Goal: Task Accomplishment & Management: Use online tool/utility

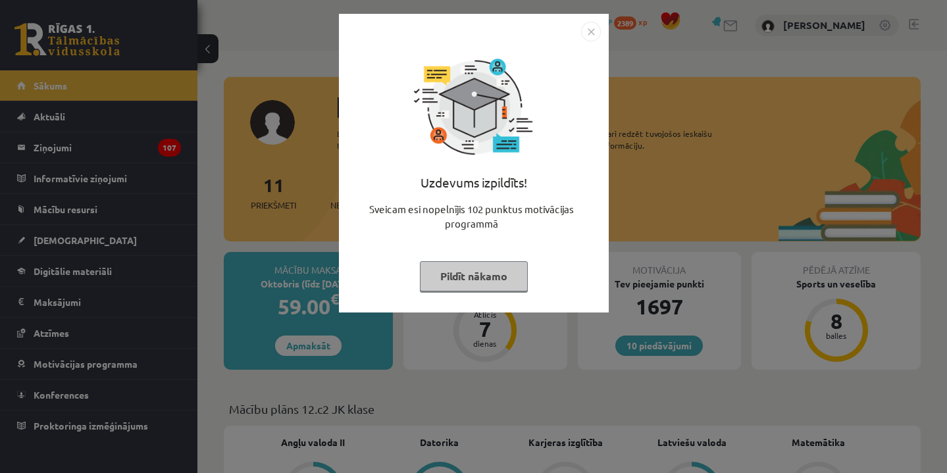
click at [464, 282] on button "Pildīt nākamo" at bounding box center [474, 276] width 108 height 30
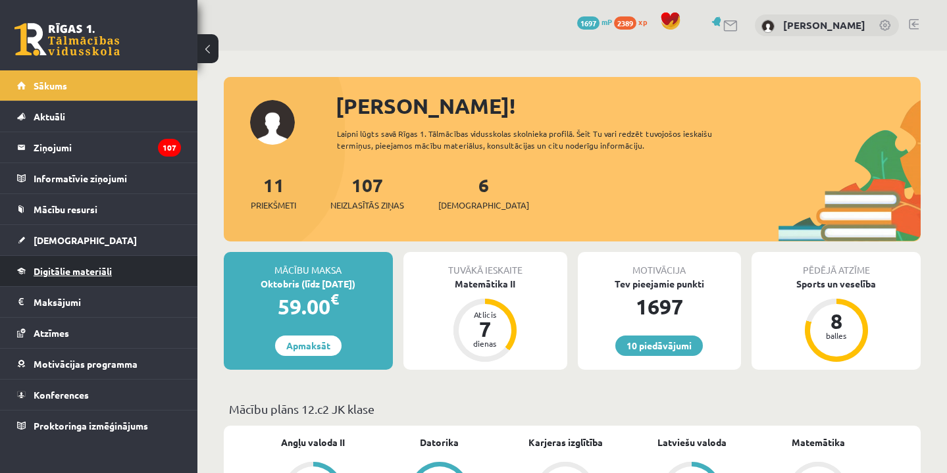
click at [78, 266] on span "Digitālie materiāli" at bounding box center [73, 271] width 78 height 12
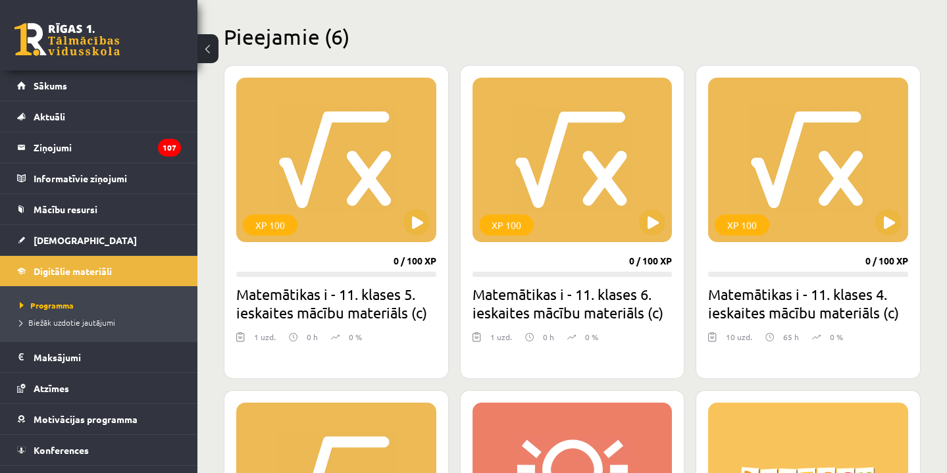
scroll to position [297, 0]
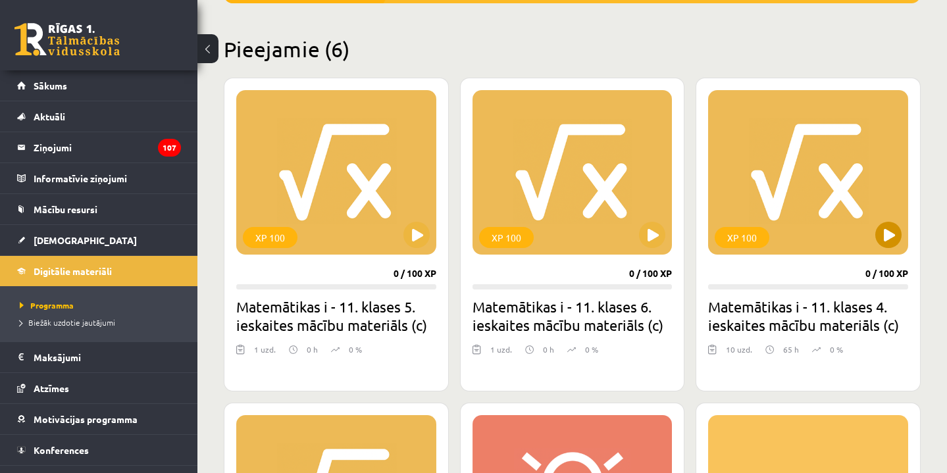
click at [886, 235] on button at bounding box center [888, 235] width 26 height 26
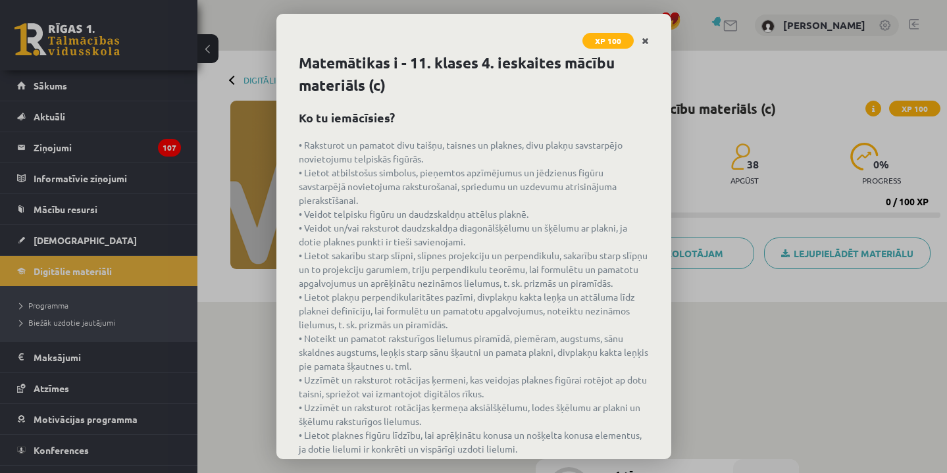
click at [646, 40] on icon "Close" at bounding box center [645, 41] width 7 height 9
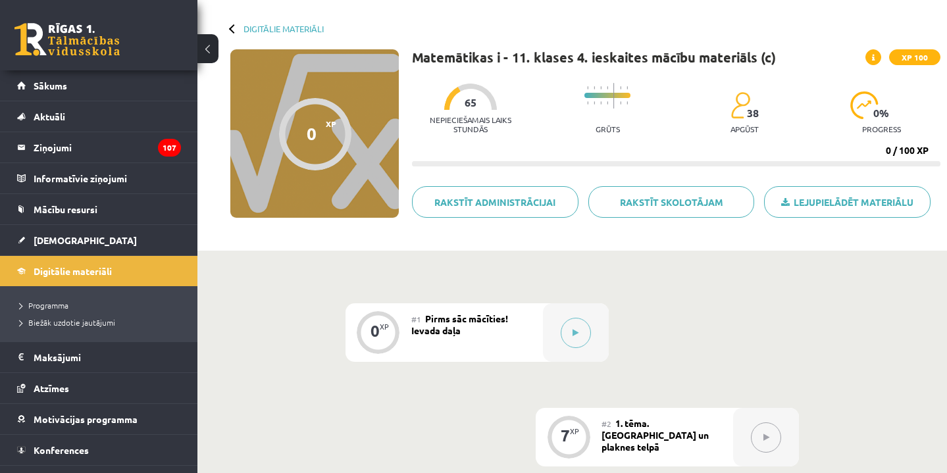
scroll to position [33, 0]
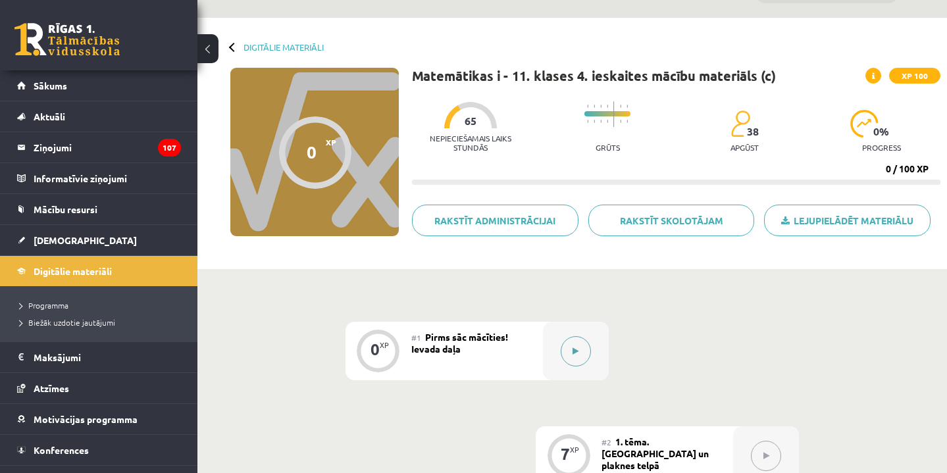
click at [576, 345] on button at bounding box center [576, 351] width 30 height 30
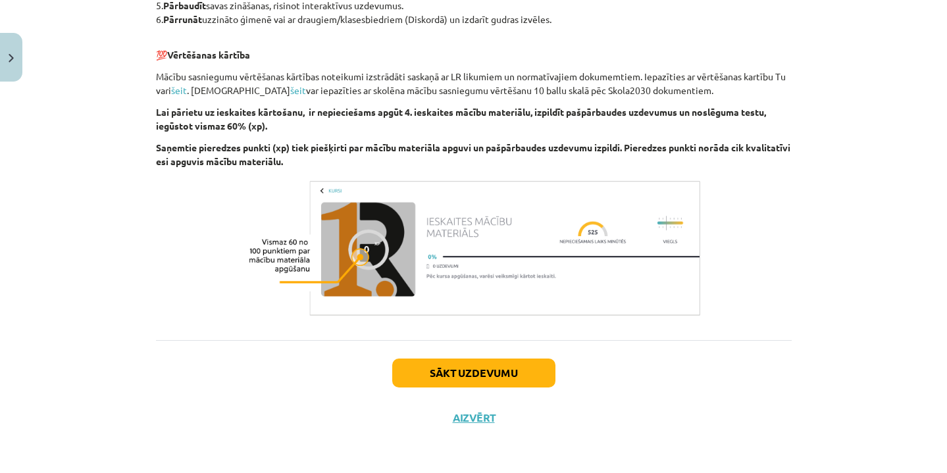
click at [454, 378] on button "Sākt uzdevumu" at bounding box center [473, 373] width 163 height 29
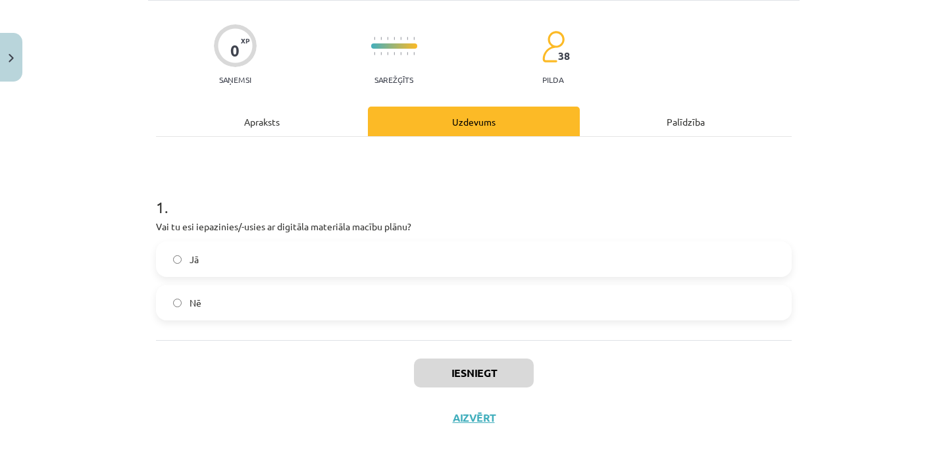
scroll to position [89, 0]
click at [501, 248] on label "Jā" at bounding box center [473, 259] width 633 height 33
click at [472, 371] on button "Iesniegt" at bounding box center [474, 373] width 120 height 29
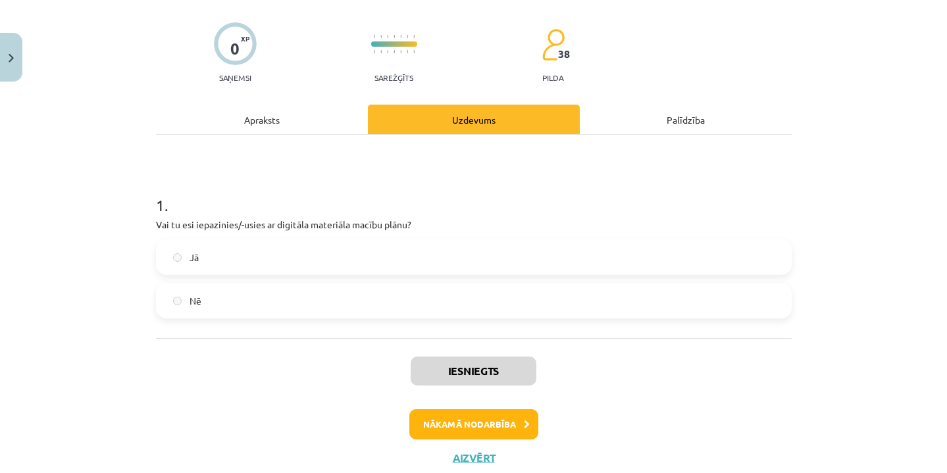
click at [511, 428] on button "Nākamā nodarbība" at bounding box center [473, 424] width 129 height 30
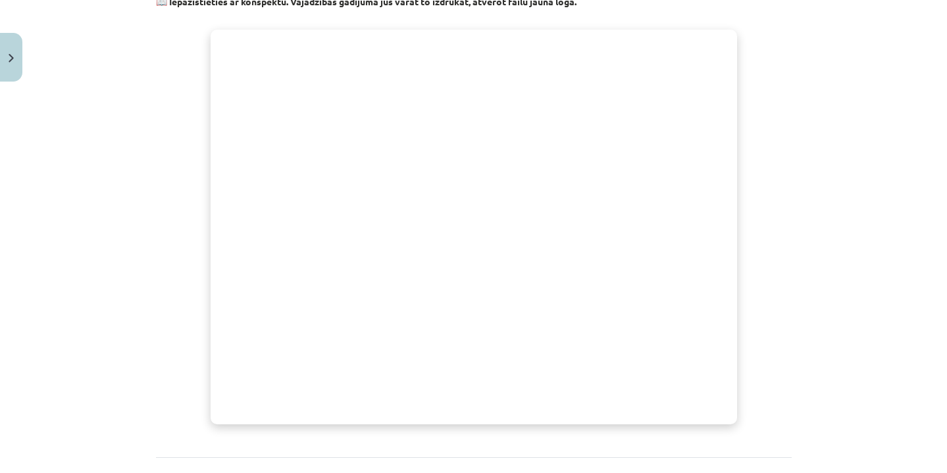
scroll to position [436, 0]
